Goal: Find specific page/section: Find specific page/section

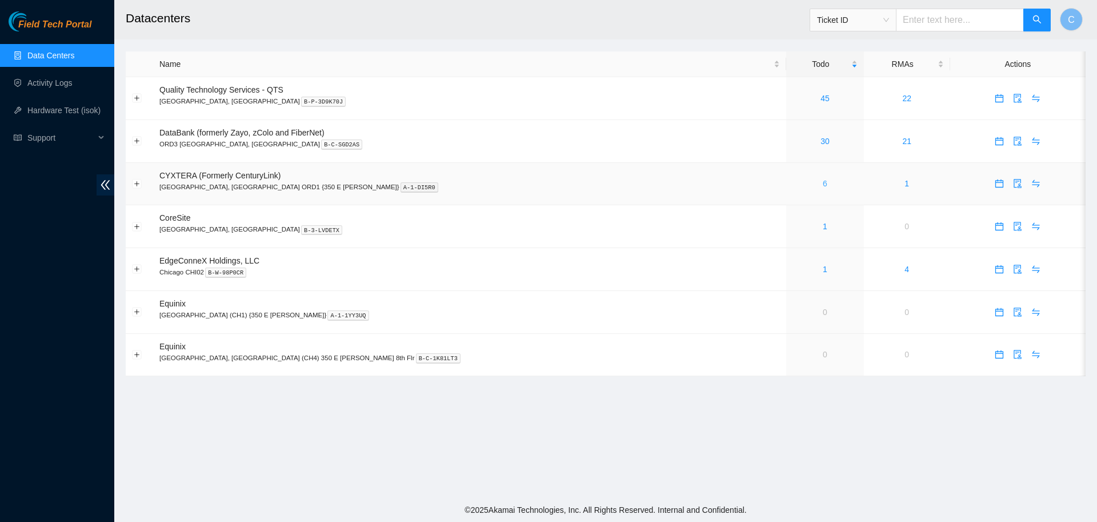
click at [823, 185] on link "6" at bounding box center [825, 183] width 5 height 9
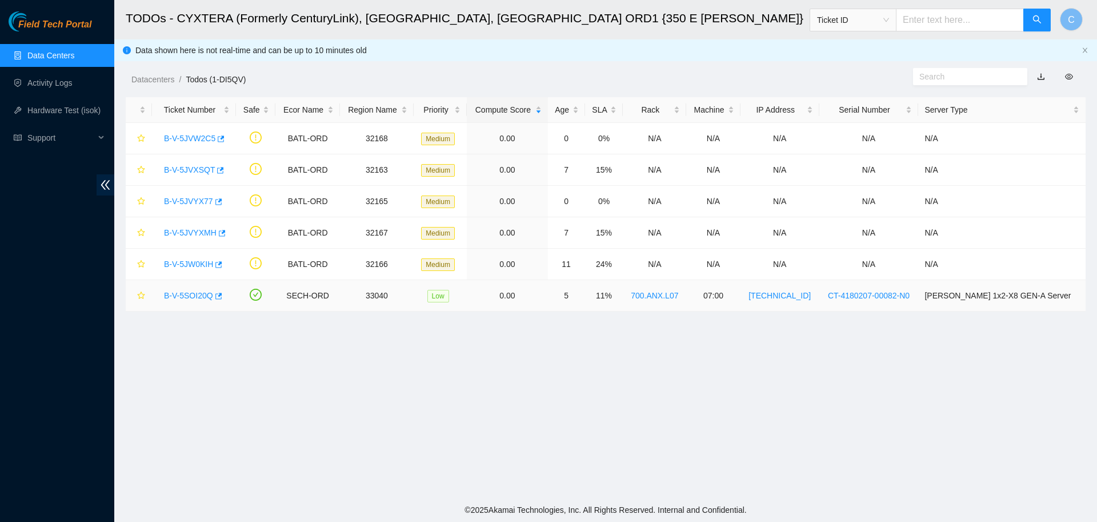
click at [183, 297] on link "B-V-5SOI20Q" at bounding box center [188, 295] width 49 height 9
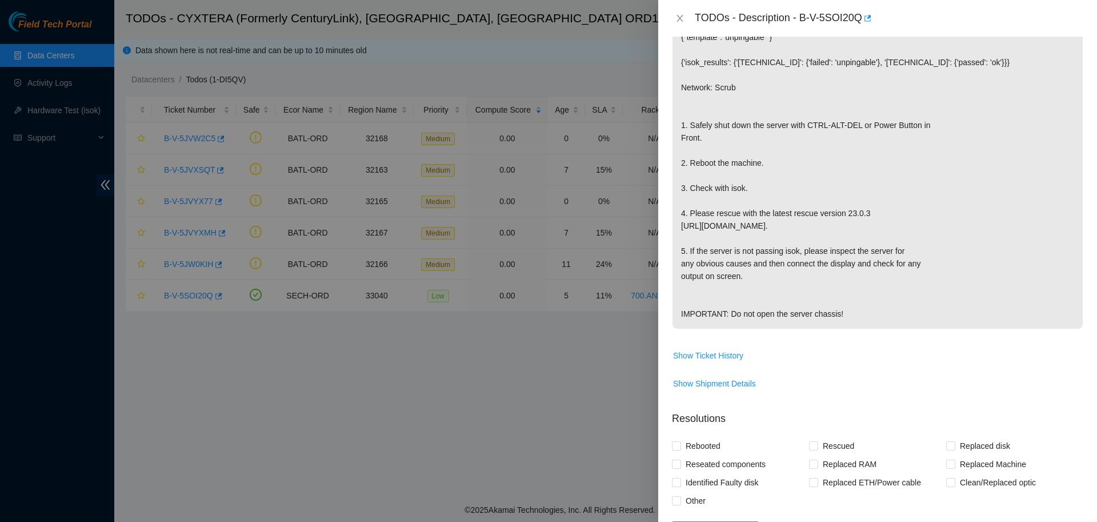
scroll to position [191, 0]
click at [726, 359] on span "Show Ticket History" at bounding box center [708, 353] width 70 height 13
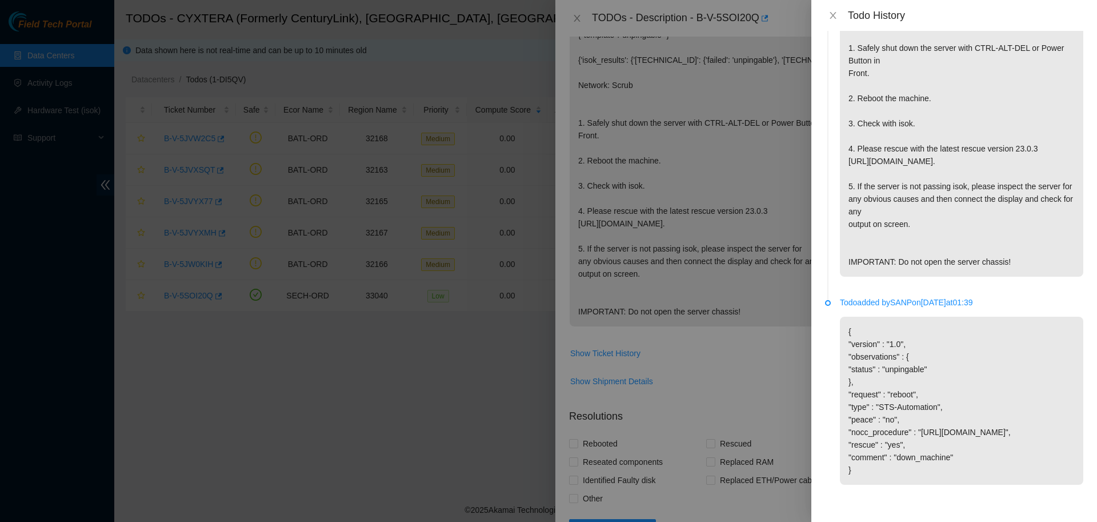
scroll to position [0, 0]
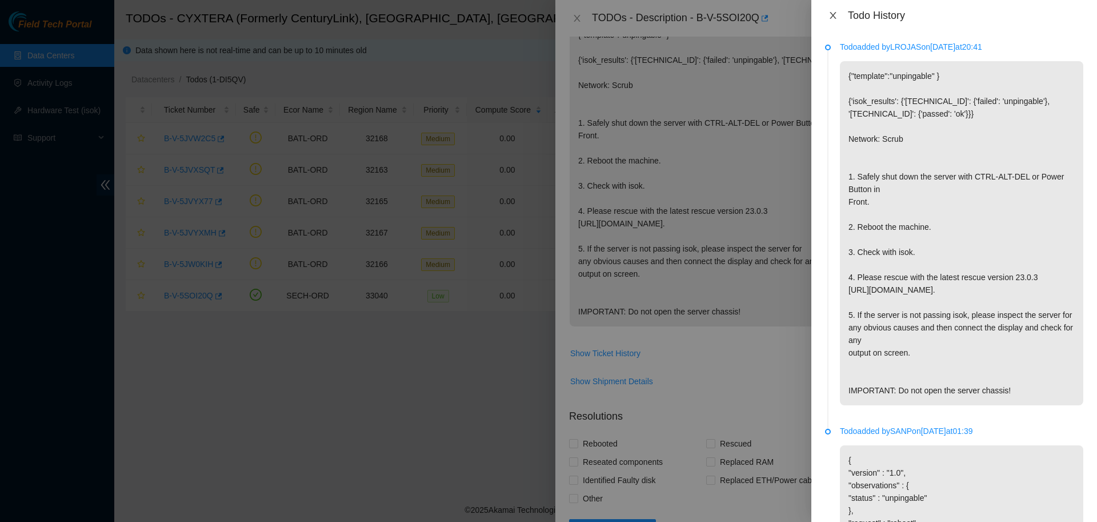
click at [831, 18] on icon "close" at bounding box center [832, 15] width 9 height 9
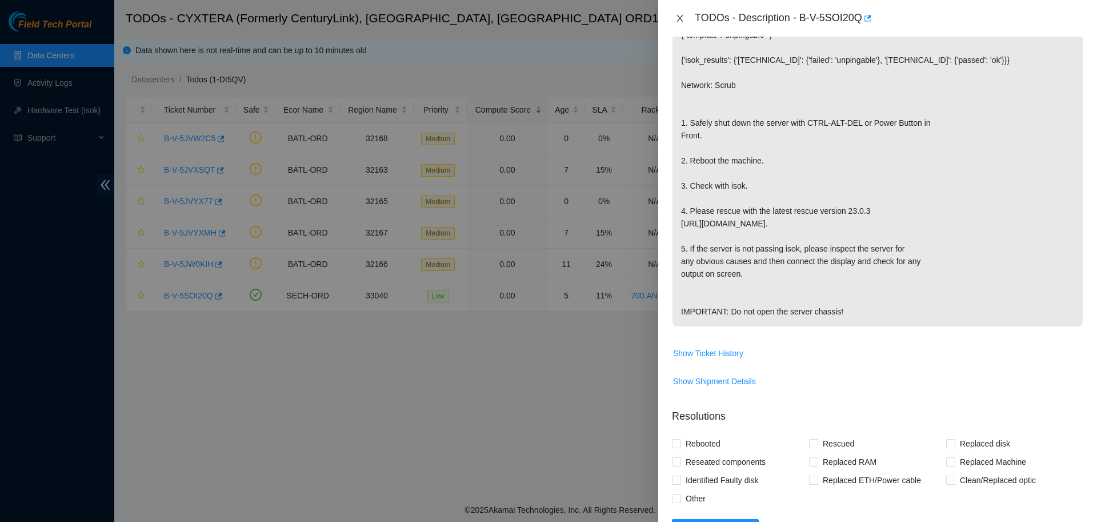
click at [677, 18] on icon "close" at bounding box center [679, 18] width 9 height 9
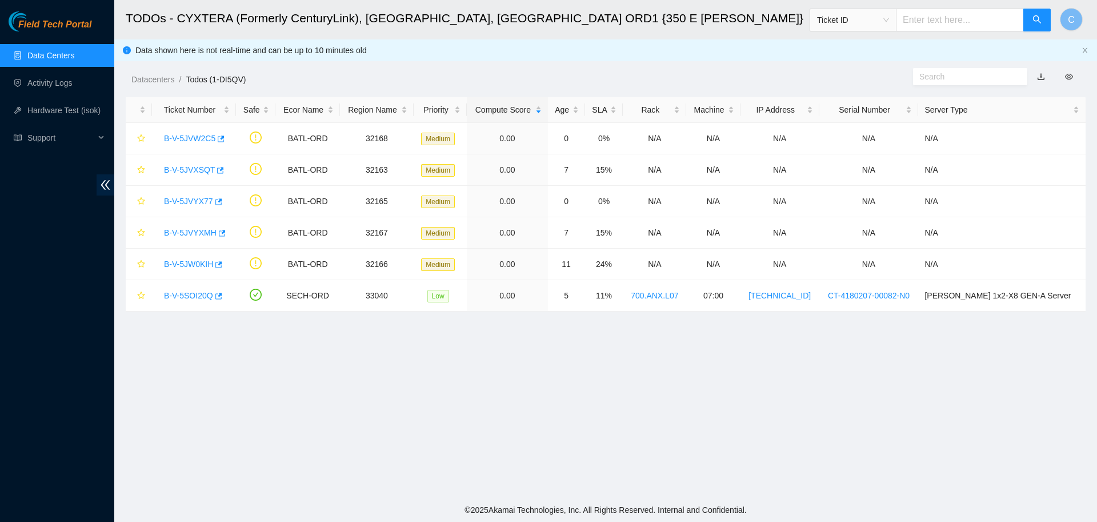
scroll to position [105, 0]
click at [68, 51] on link "Data Centers" at bounding box center [50, 55] width 47 height 9
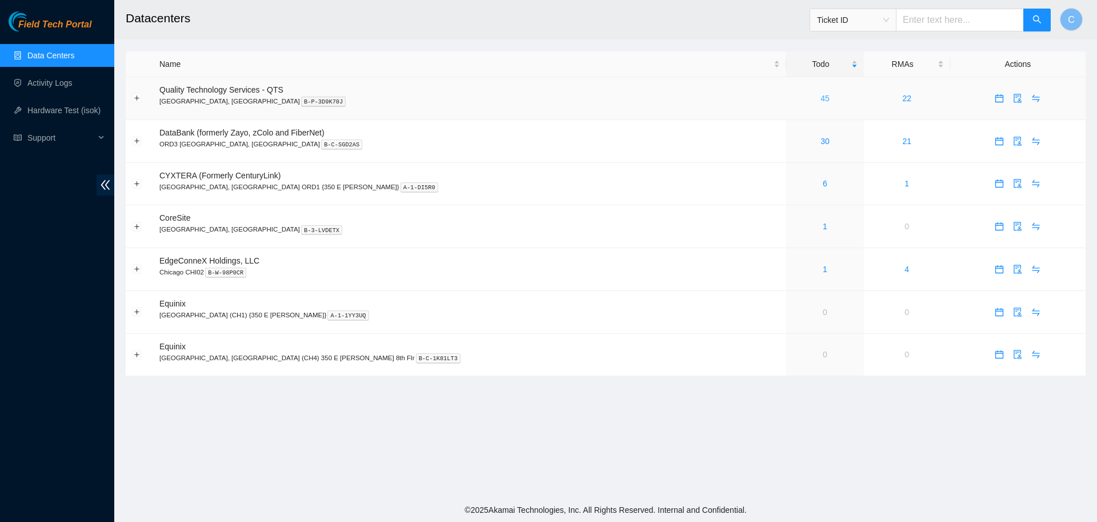
click at [820, 101] on link "45" at bounding box center [824, 98] width 9 height 9
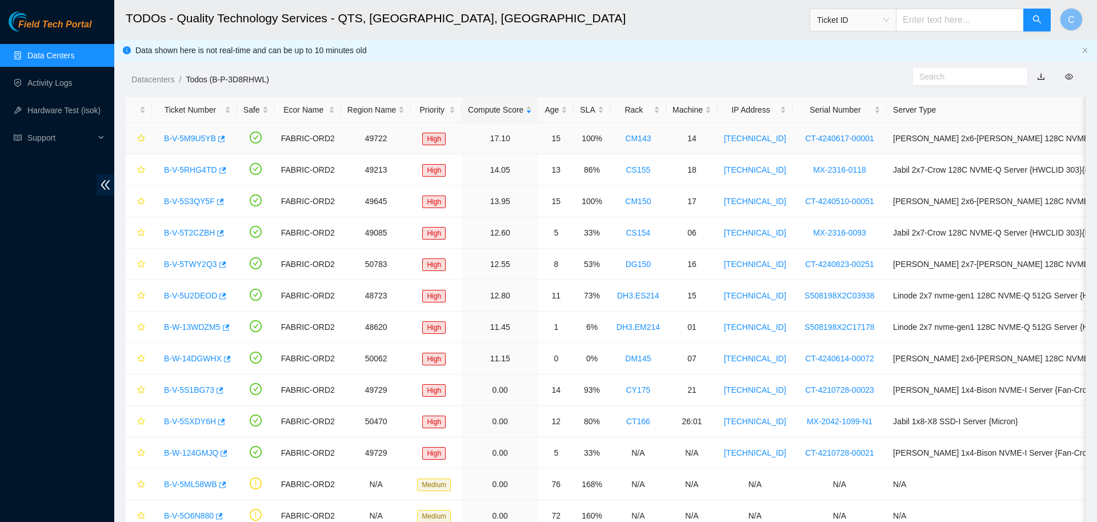
click at [187, 134] on link "B-V-5M9U5YB" at bounding box center [190, 138] width 52 height 9
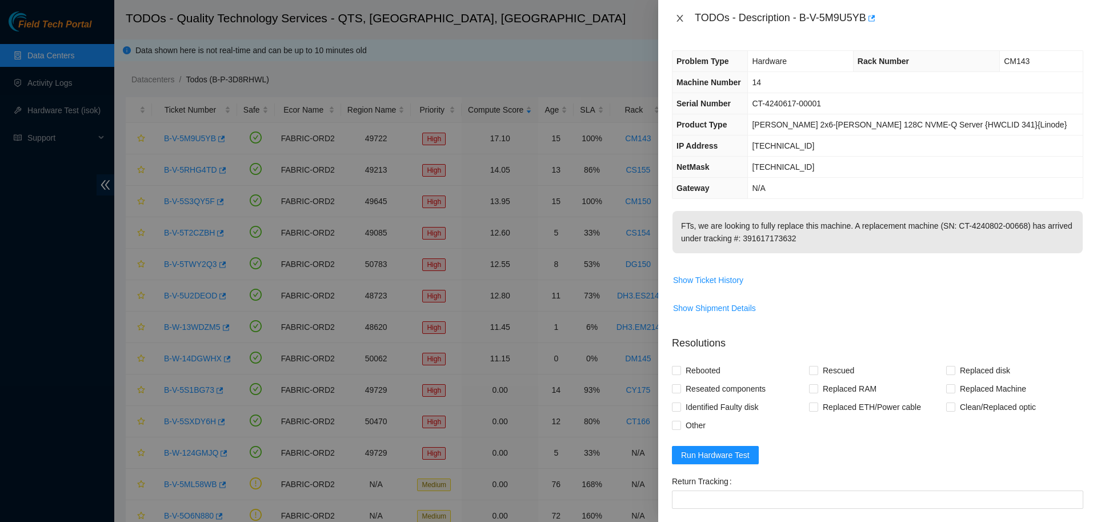
click at [676, 21] on icon "close" at bounding box center [679, 18] width 6 height 7
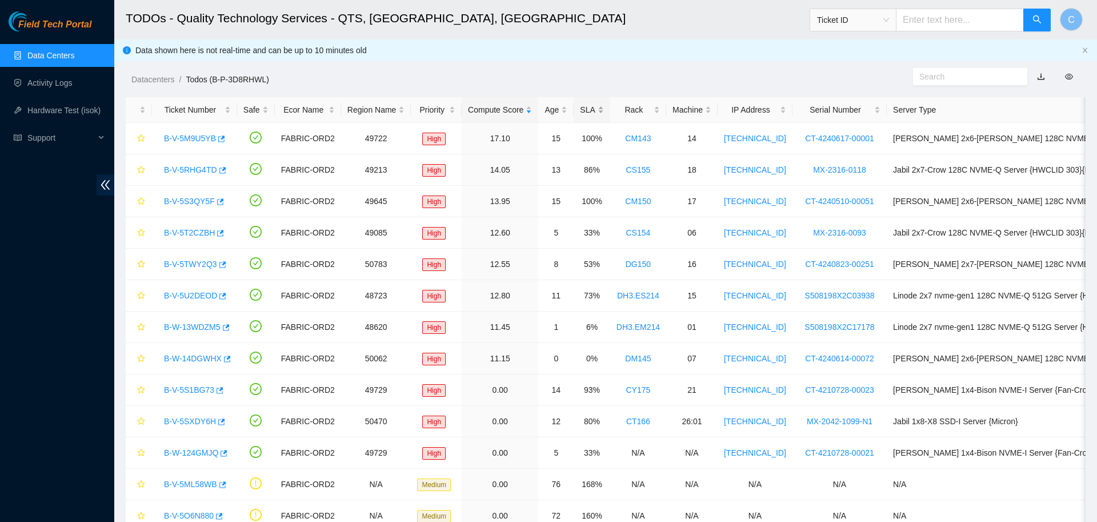
click at [587, 109] on div "SLA" at bounding box center [591, 109] width 23 height 13
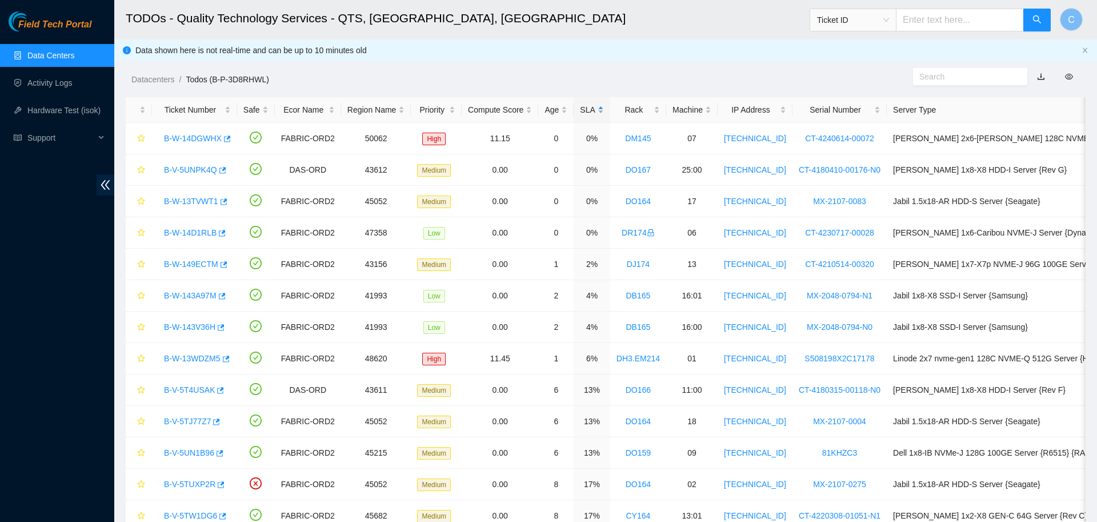
click at [587, 109] on div "SLA" at bounding box center [591, 109] width 23 height 13
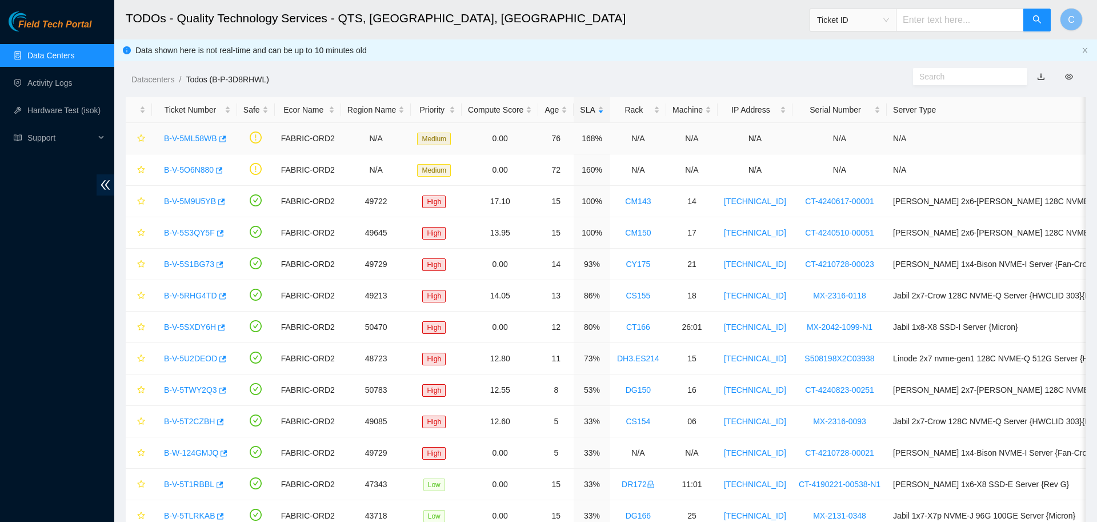
click at [205, 138] on link "B-V-5ML58WB" at bounding box center [190, 138] width 53 height 9
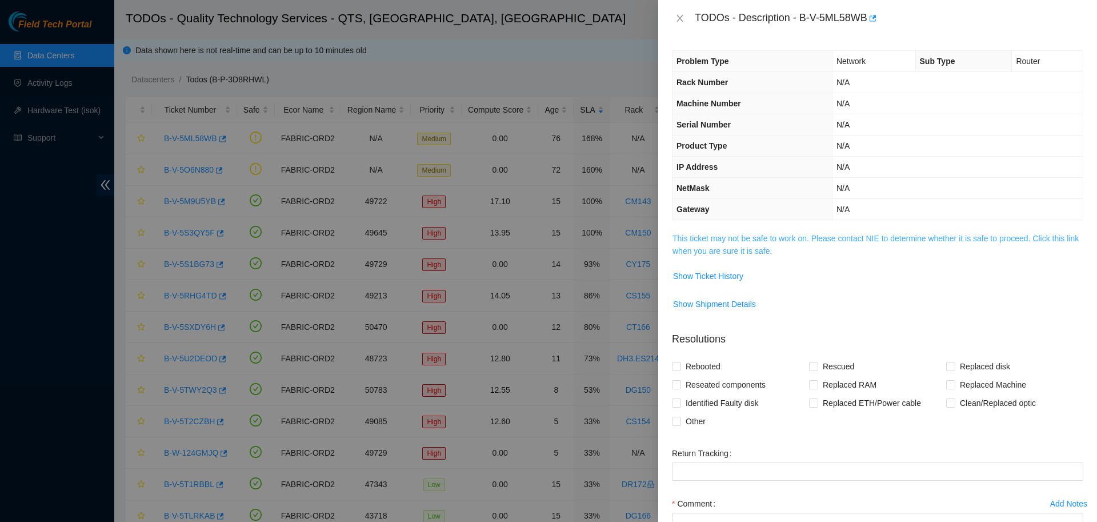
click at [756, 237] on link "This ticket may not be safe to work on. Please contact NIE to determine whether…" at bounding box center [875, 245] width 406 height 22
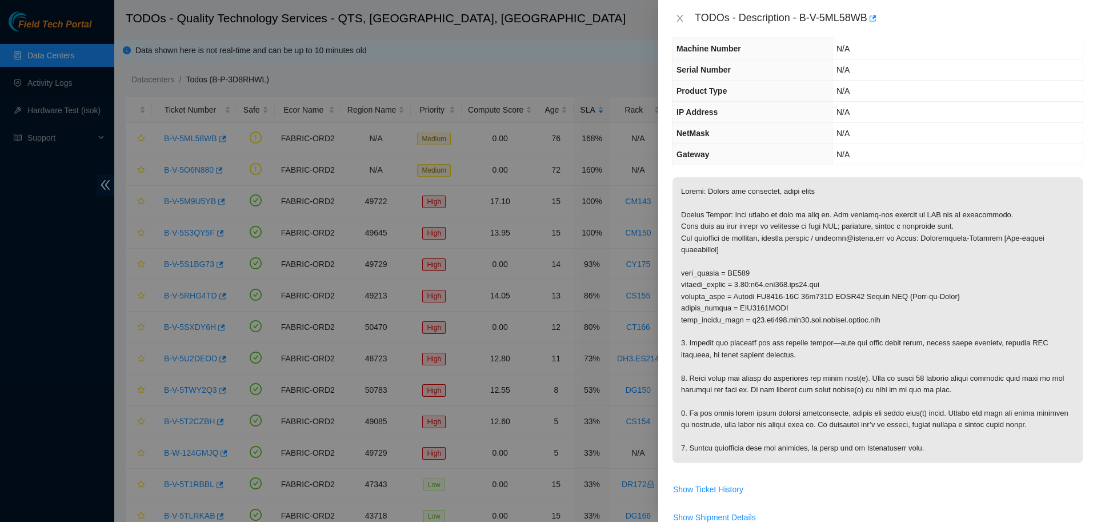
scroll to position [55, 0]
click at [677, 17] on icon "close" at bounding box center [679, 18] width 6 height 7
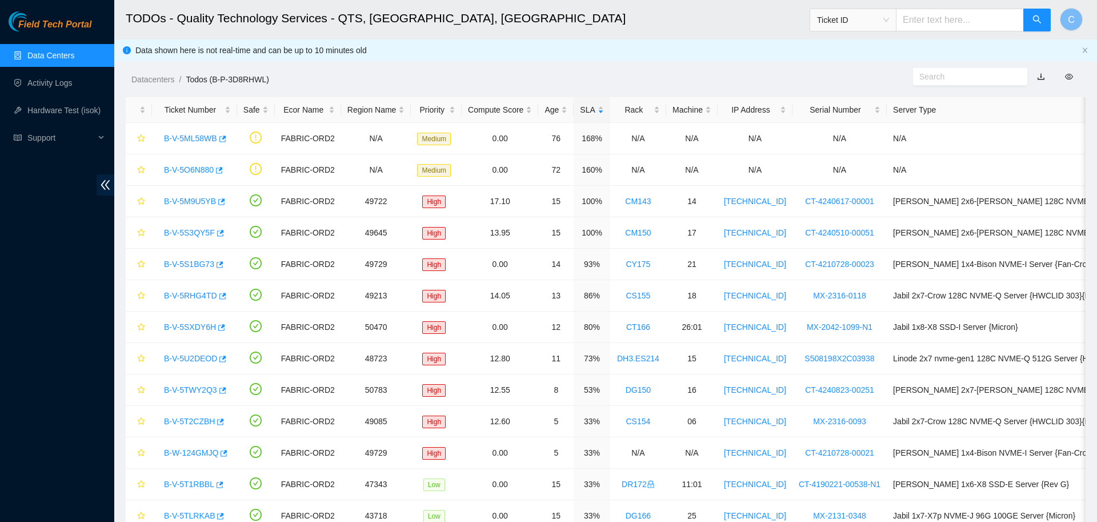
scroll to position [68, 0]
click at [196, 137] on link "B-V-5ML58WB" at bounding box center [190, 138] width 53 height 9
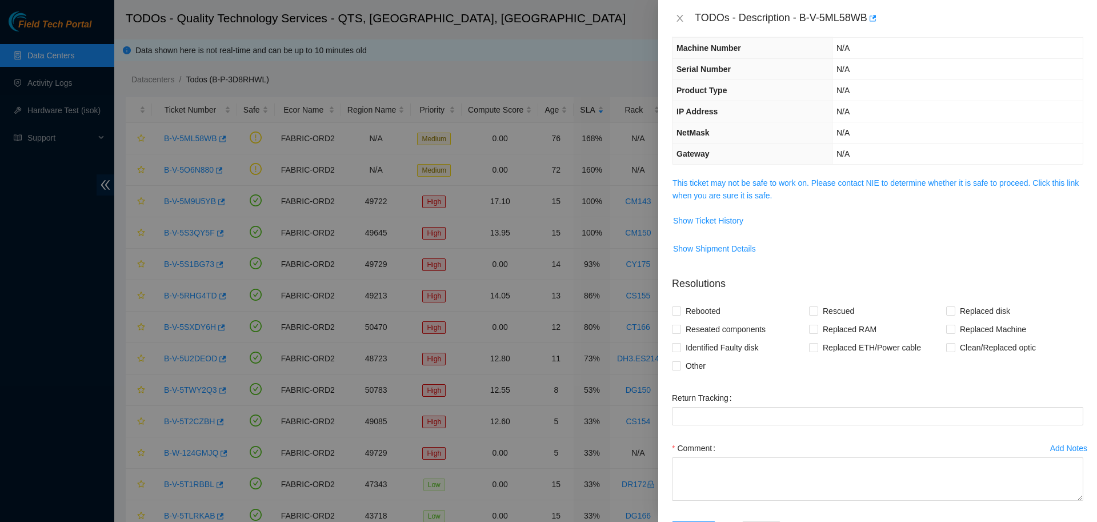
click at [766, 190] on span "This ticket may not be safe to work on. Please contact NIE to determine whether…" at bounding box center [877, 189] width 410 height 25
click at [759, 183] on link "This ticket may not be safe to work on. Please contact NIE to determine whether…" at bounding box center [875, 189] width 406 height 22
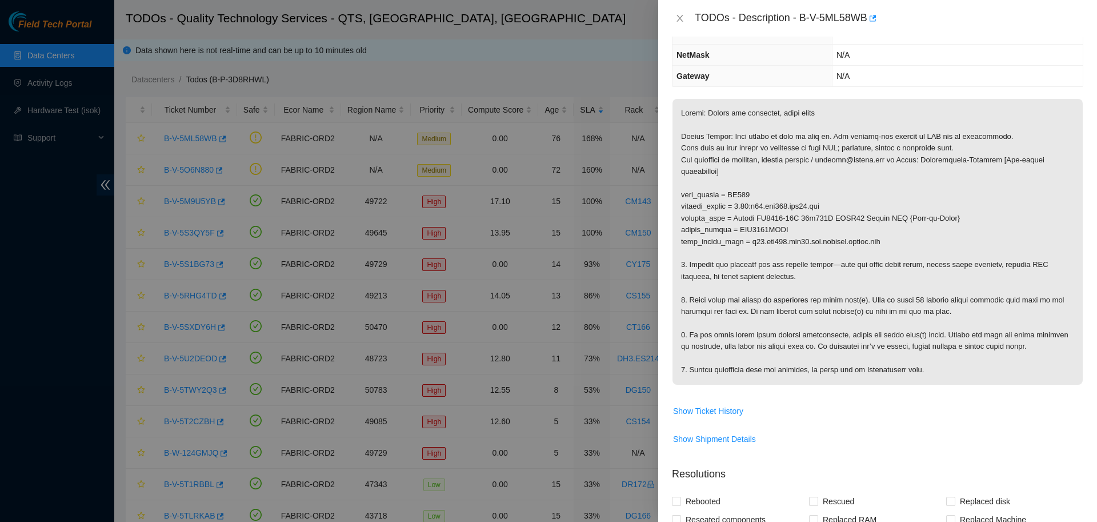
scroll to position [134, 0]
click at [730, 411] on span "Show Ticket History" at bounding box center [708, 410] width 70 height 13
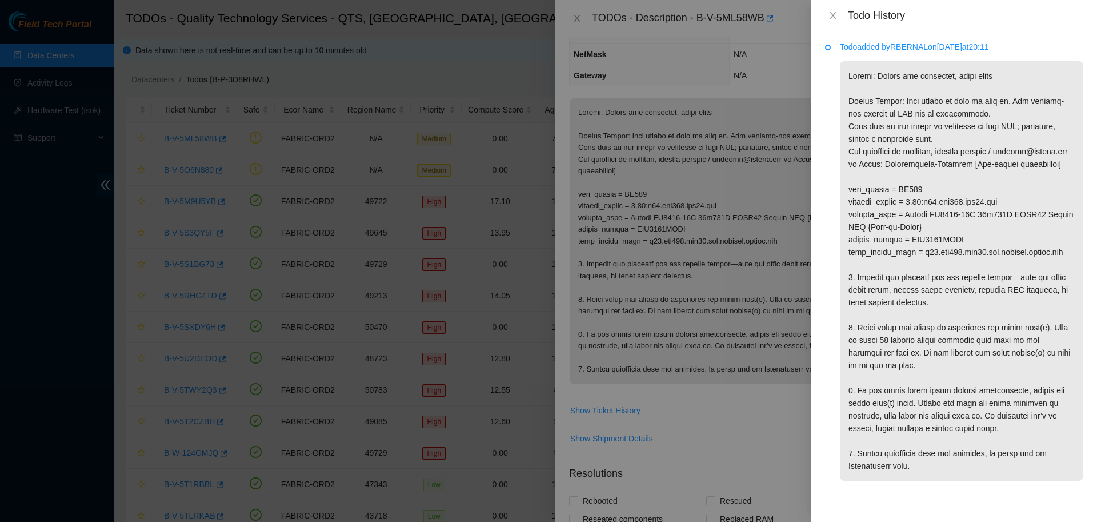
scroll to position [0, 0]
click at [832, 15] on icon "close" at bounding box center [833, 15] width 6 height 7
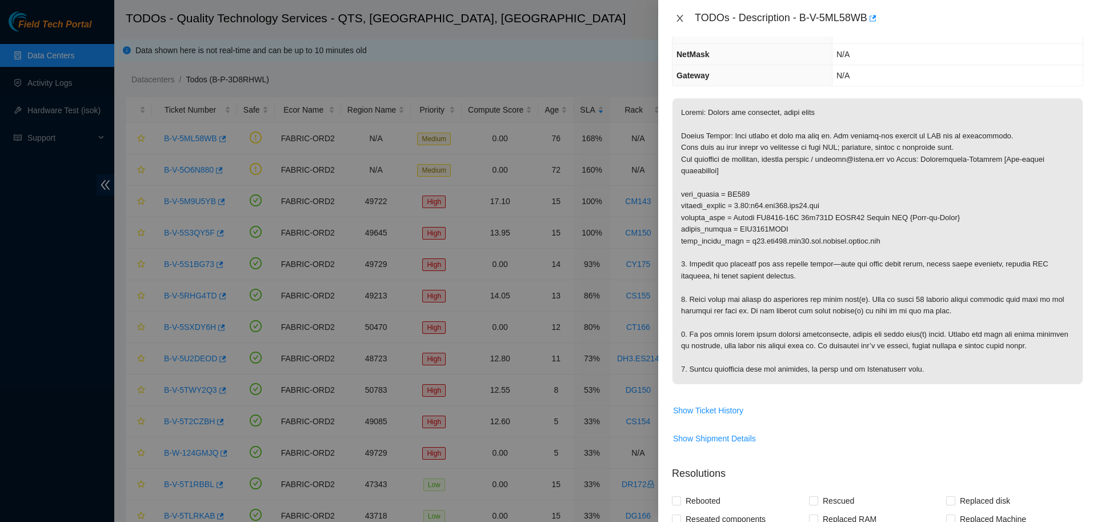
click at [682, 19] on icon "close" at bounding box center [679, 18] width 9 height 9
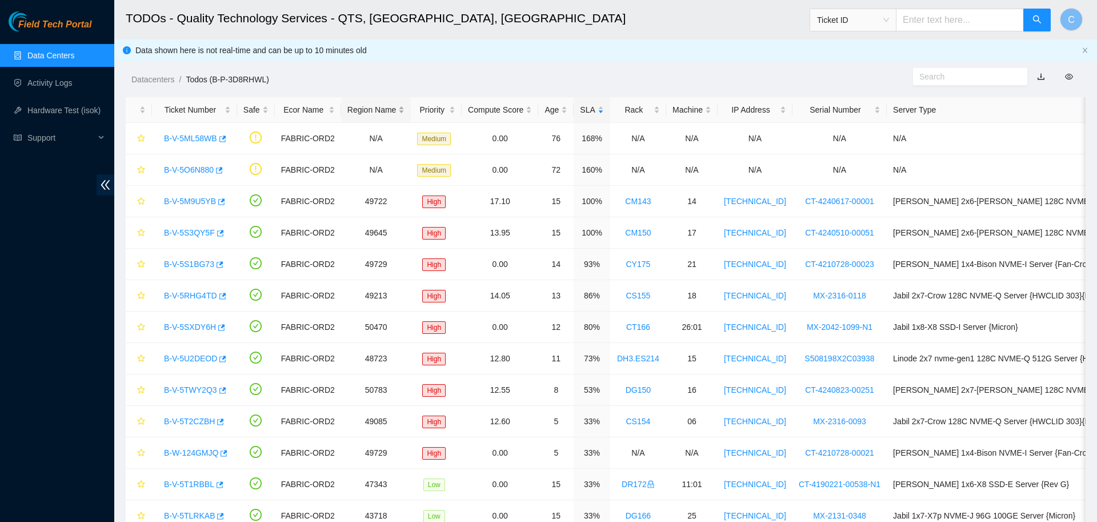
scroll to position [105, 0]
click at [193, 166] on link "B-V-5O6N880" at bounding box center [189, 169] width 50 height 9
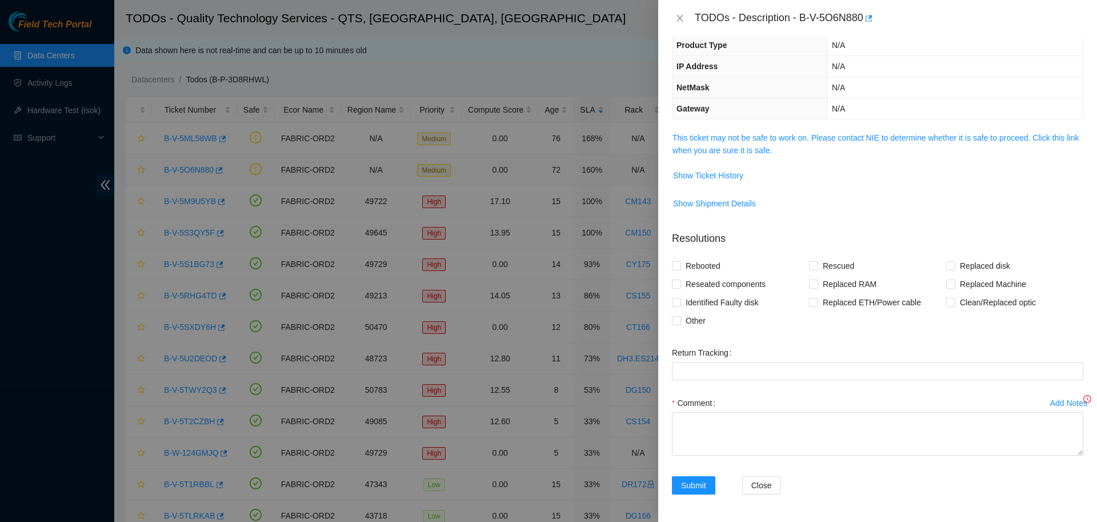
scroll to position [79, 0]
click at [716, 135] on link "This ticket may not be safe to work on. Please contact NIE to determine whether…" at bounding box center [875, 144] width 406 height 22
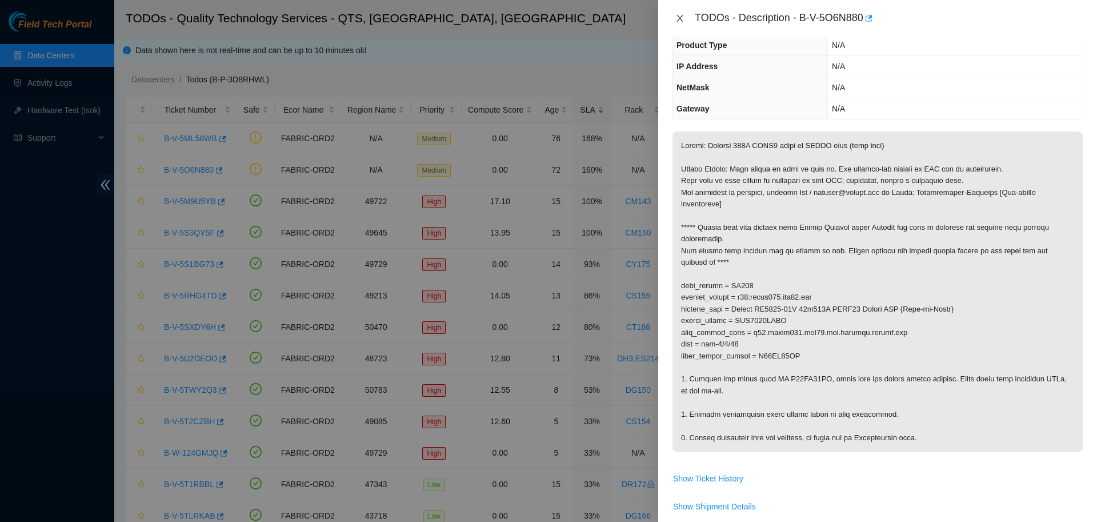
click at [682, 18] on icon "close" at bounding box center [679, 18] width 9 height 9
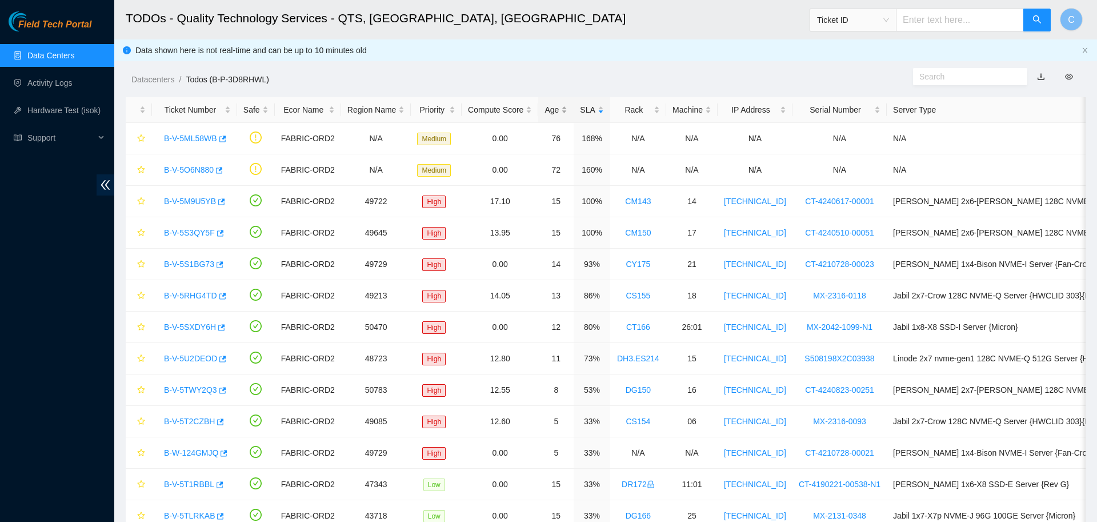
scroll to position [105, 0]
